Goal: Task Accomplishment & Management: Manage account settings

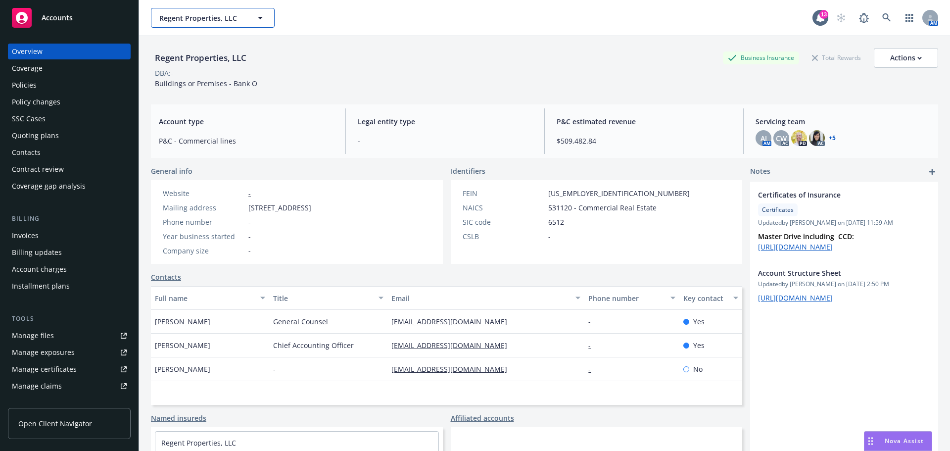
click at [190, 19] on span "Regent Properties, LLC" at bounding box center [202, 18] width 86 height 10
click at [218, 15] on span "Regent Properties, LLC" at bounding box center [202, 18] width 86 height 10
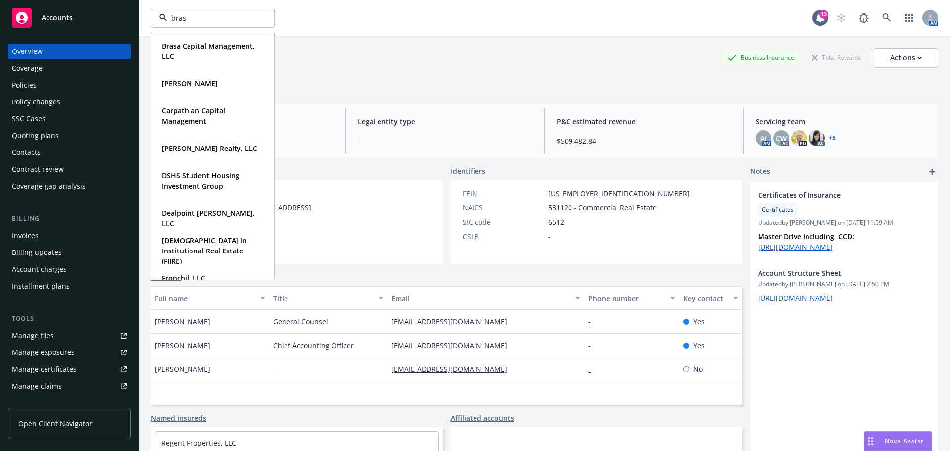
type input "brasa"
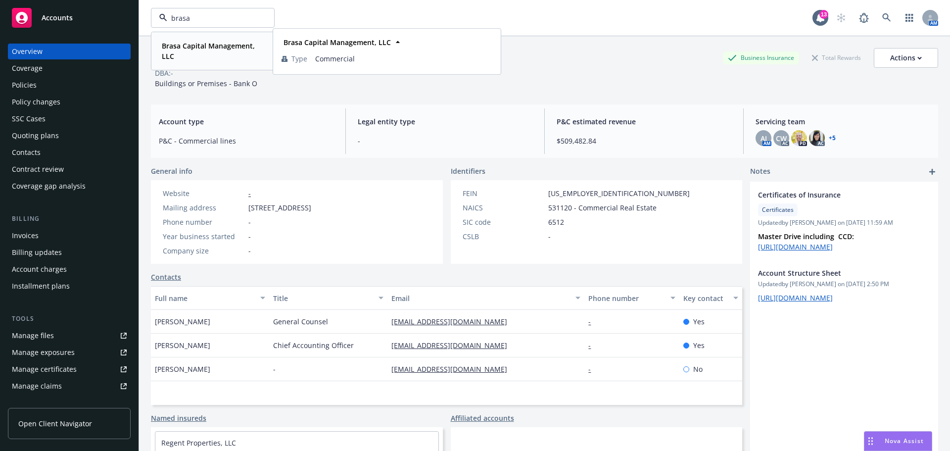
click at [204, 46] on strong "Brasa Capital Management, LLC" at bounding box center [208, 51] width 93 height 20
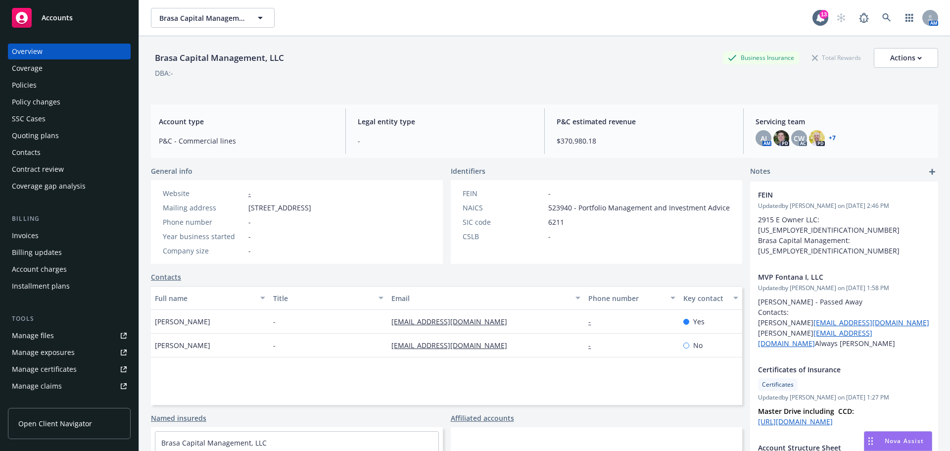
click at [54, 233] on div "Invoices" at bounding box center [69, 236] width 115 height 16
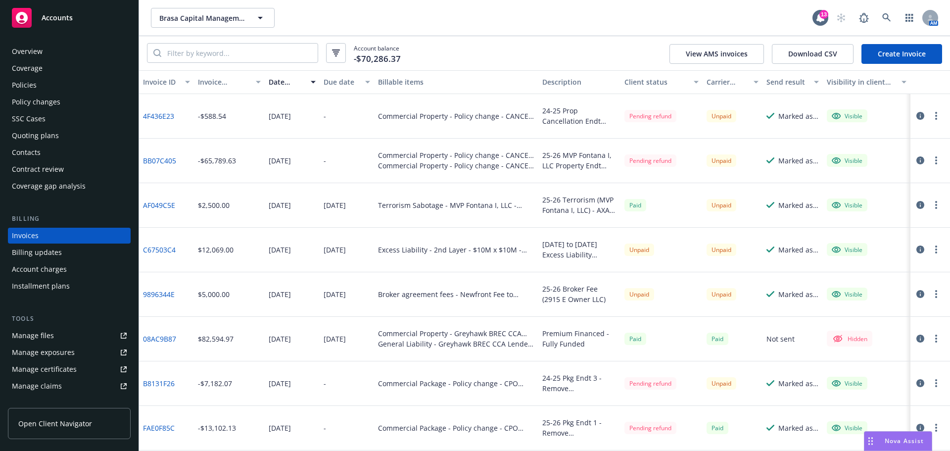
click at [895, 58] on link "Create Invoice" at bounding box center [902, 54] width 81 height 20
